Goal: Navigation & Orientation: Find specific page/section

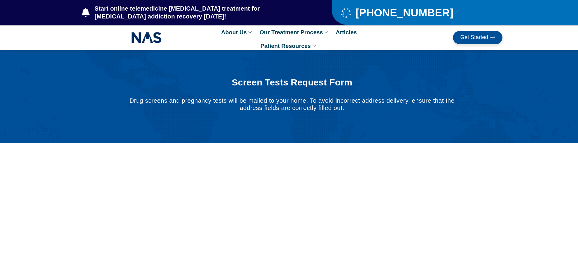
click at [461, 36] on span "Get Started" at bounding box center [474, 38] width 28 height 6
